Goal: Transaction & Acquisition: Obtain resource

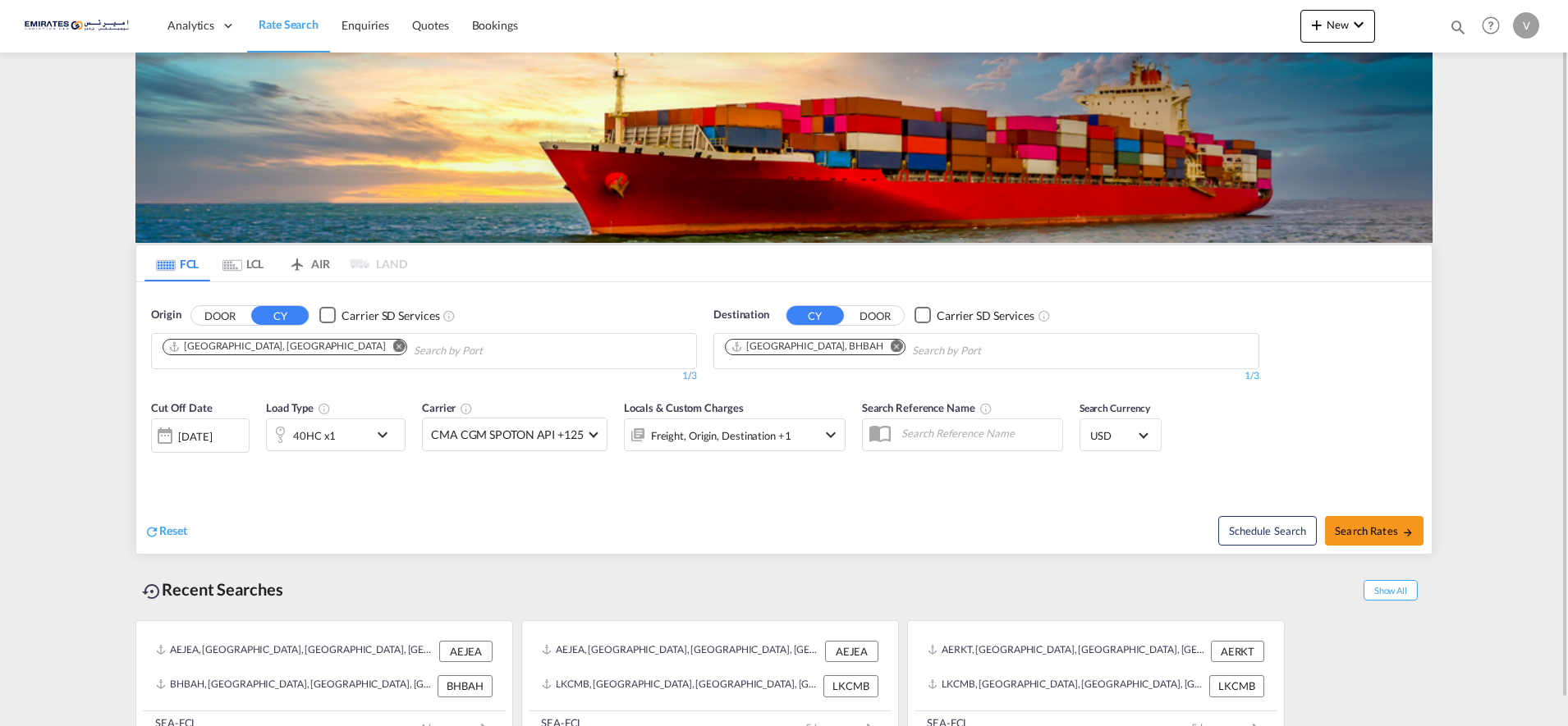
click at [891, 345] on md-icon "Remove" at bounding box center [897, 345] width 13 height 13
click at [768, 352] on body "Analytics Dashboard Rate Search Enquiries Quotes Bookings" at bounding box center [784, 363] width 1568 height 726
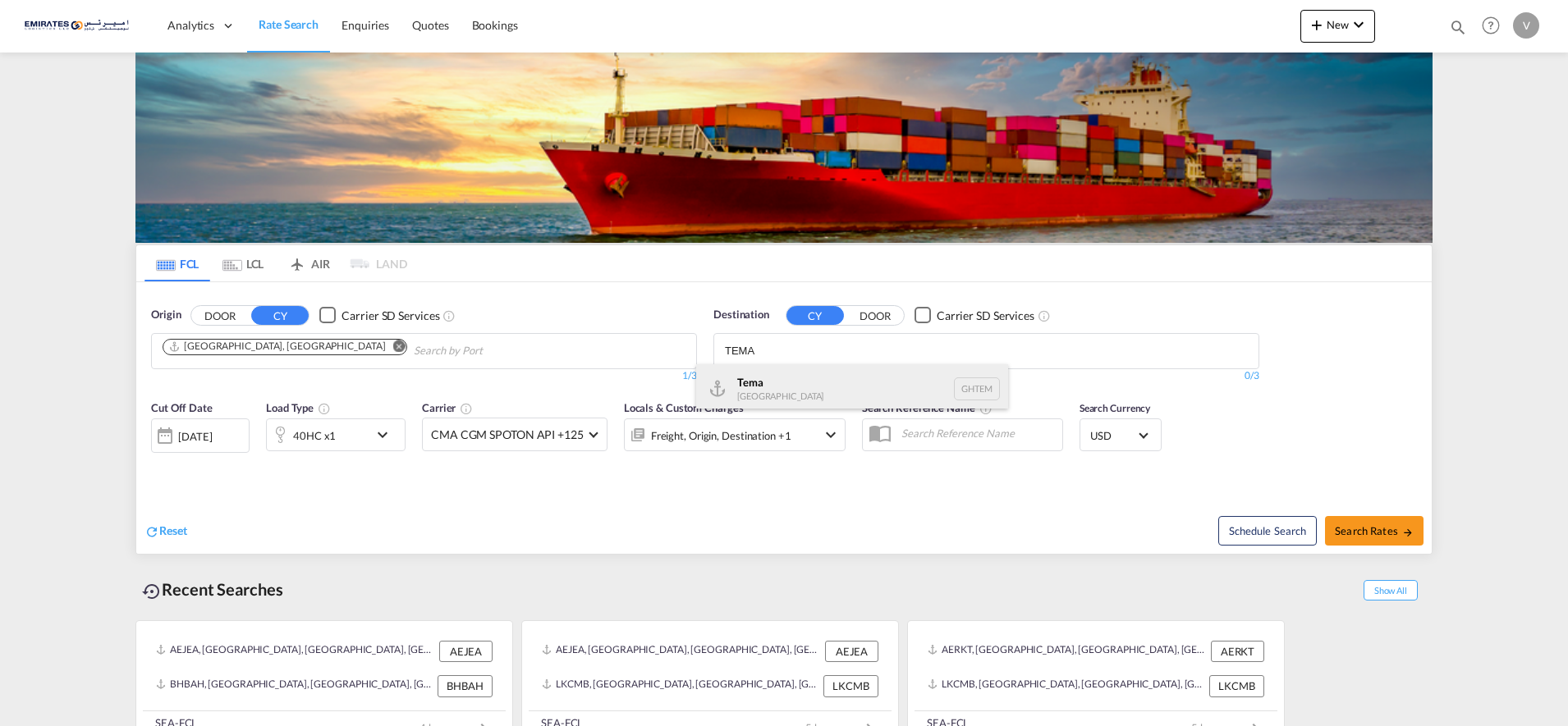
type input "TEMA"
click at [755, 396] on div "Tema [GEOGRAPHIC_DATA] [GEOGRAPHIC_DATA]" at bounding box center [852, 388] width 312 height 49
click at [357, 446] on div "40HC x1" at bounding box center [318, 435] width 102 height 33
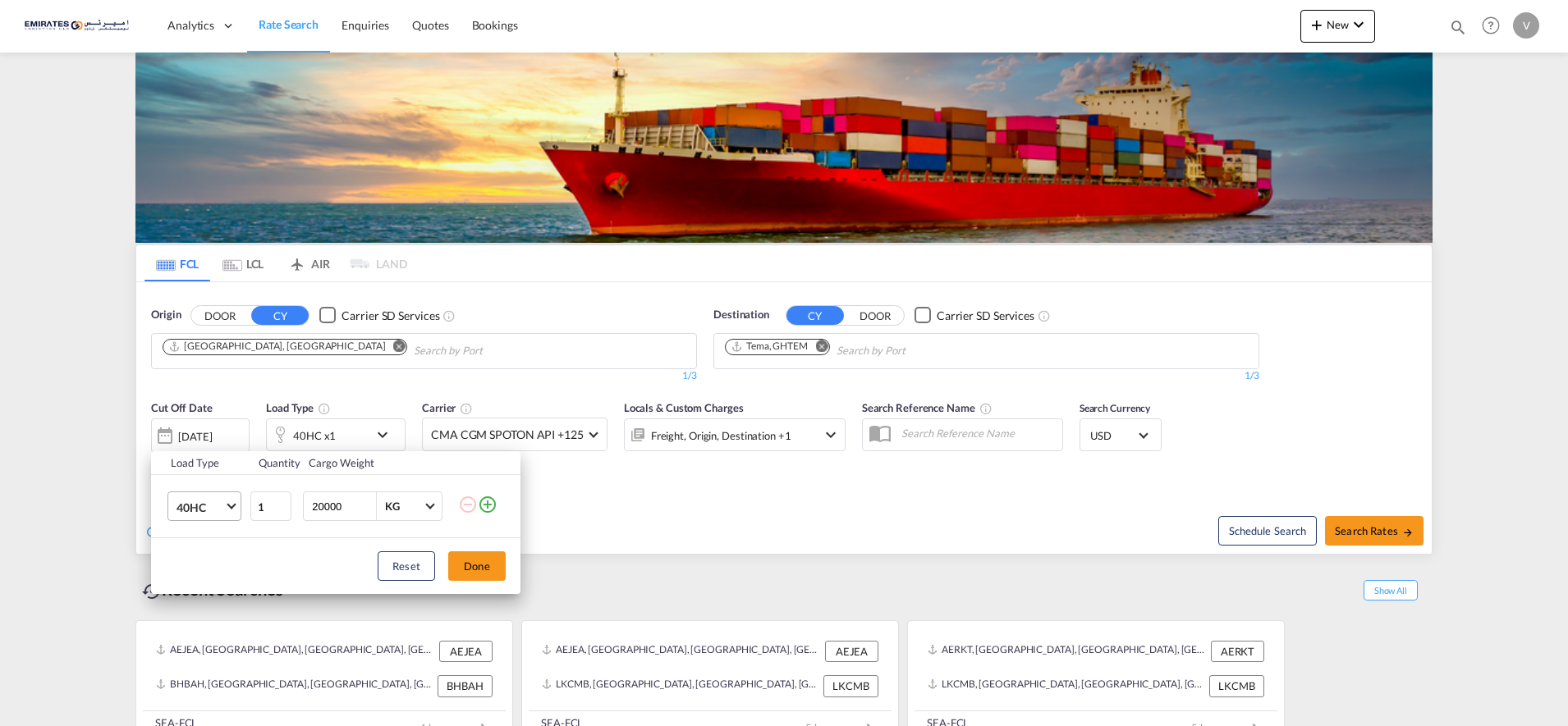
click at [204, 502] on span "40HC" at bounding box center [200, 508] width 48 height 17
click at [194, 423] on div "20GP" at bounding box center [190, 428] width 28 height 17
click at [473, 568] on button "Done" at bounding box center [477, 567] width 58 height 29
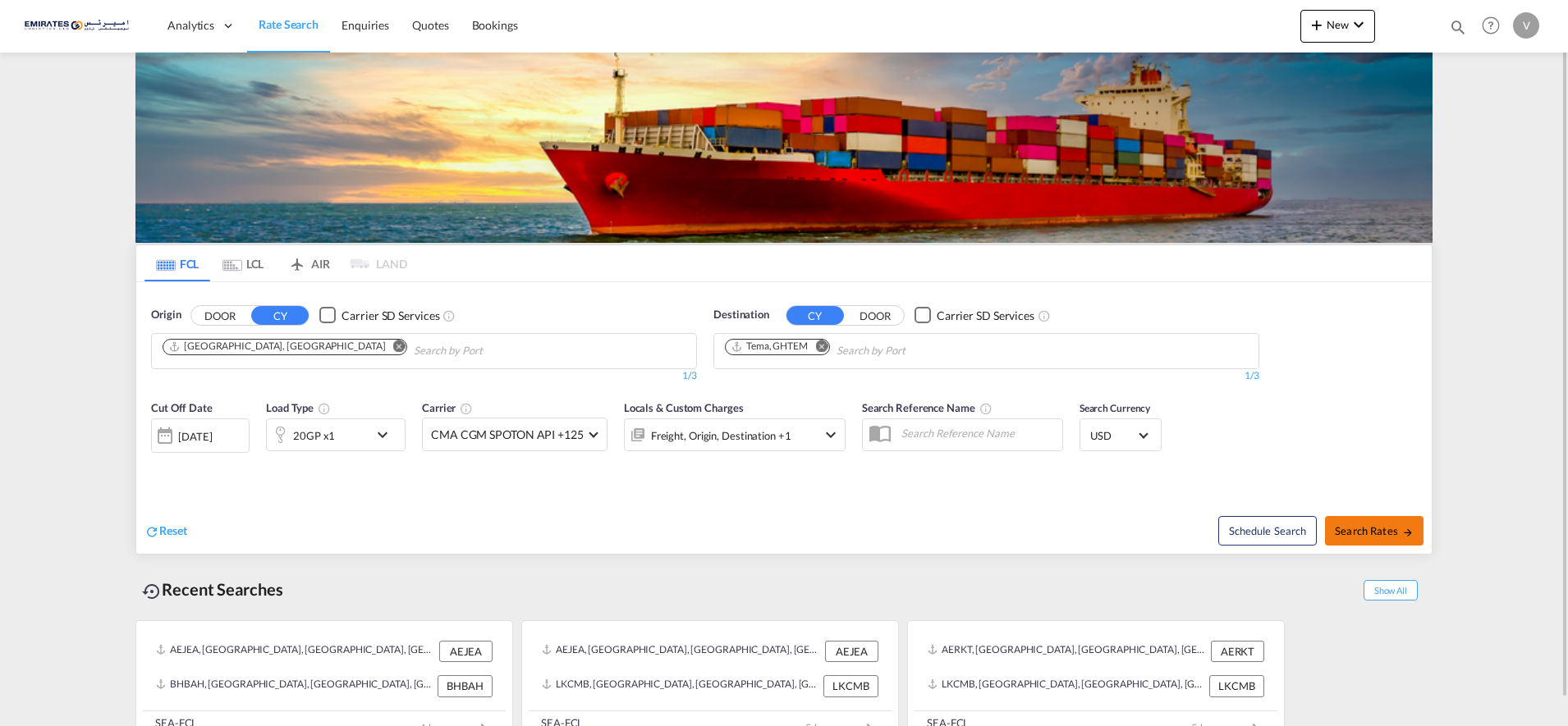
click at [1386, 524] on span "Search Rates" at bounding box center [1374, 530] width 79 height 13
type input "AEJEA to GHTEM / [DATE]"
